Goal: Navigation & Orientation: Find specific page/section

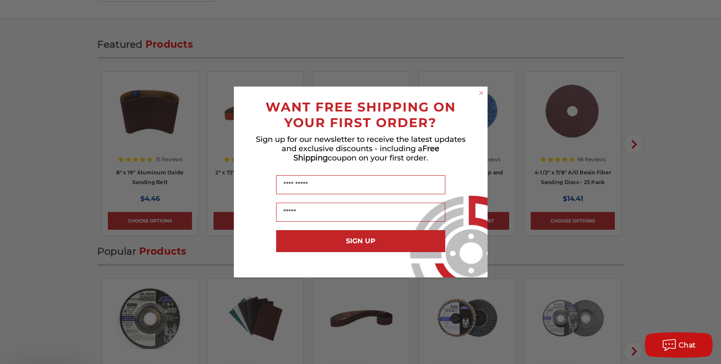
scroll to position [1099, 0]
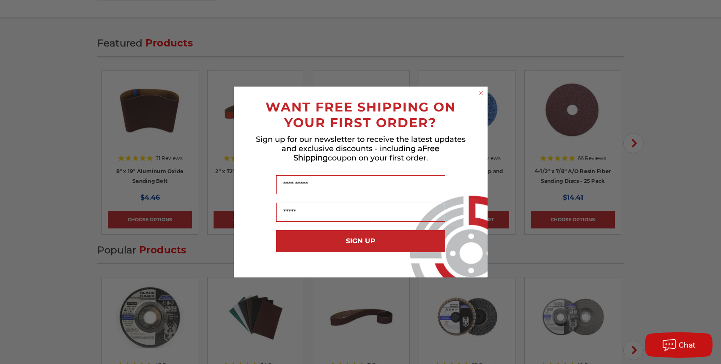
click at [483, 91] on circle "Close dialog" at bounding box center [481, 93] width 8 height 8
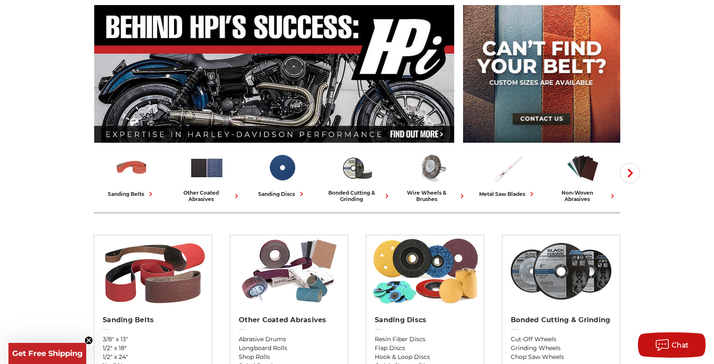
scroll to position [0, 0]
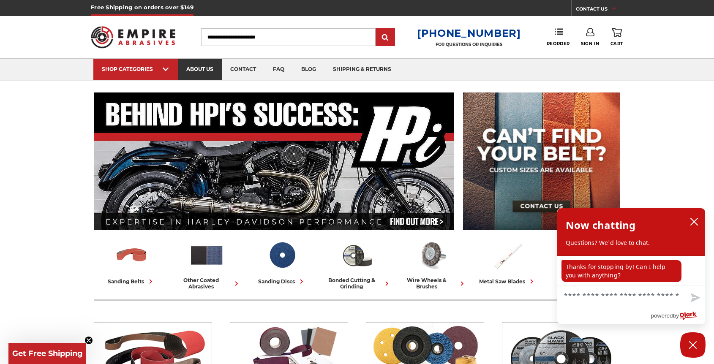
click at [199, 68] on link "about us" at bounding box center [200, 70] width 44 height 22
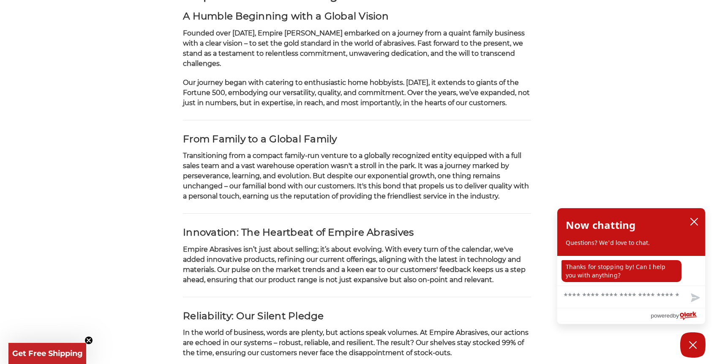
scroll to position [169, 0]
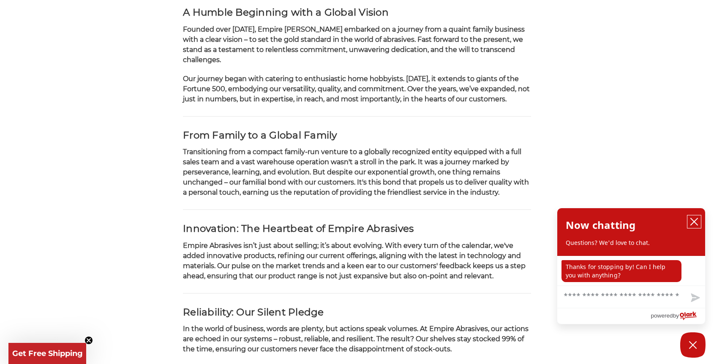
click at [694, 225] on icon "close chatbox" at bounding box center [694, 222] width 8 height 8
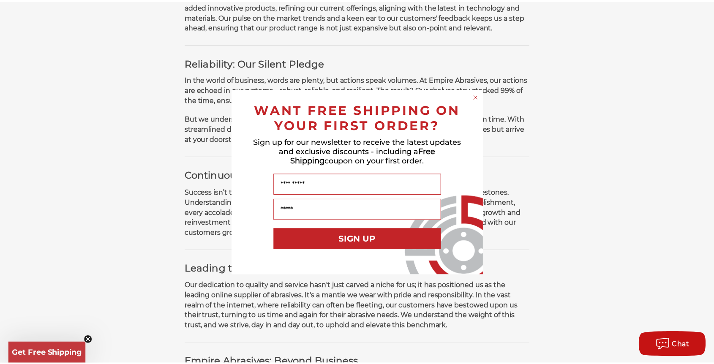
scroll to position [423, 0]
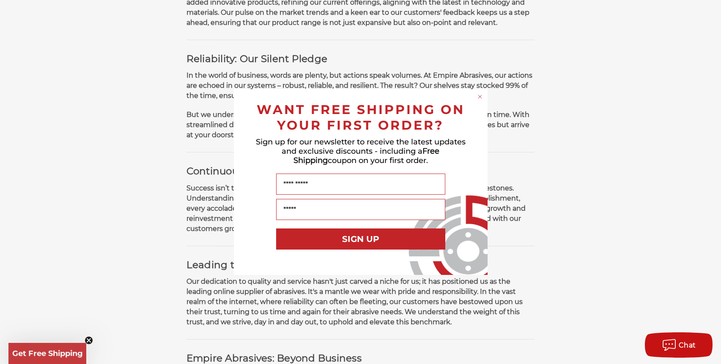
click at [480, 94] on circle "Close dialog" at bounding box center [480, 97] width 8 height 8
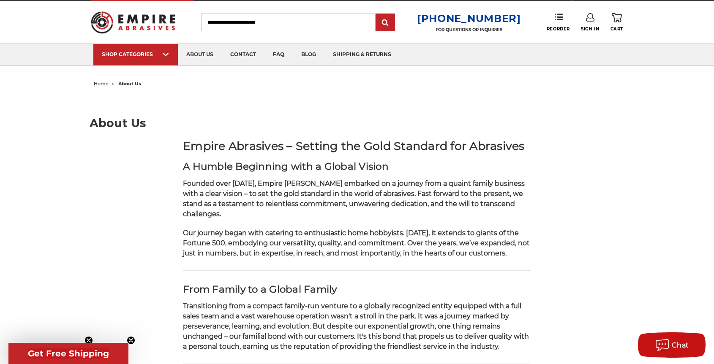
scroll to position [0, 0]
